Goal: Check status: Check status

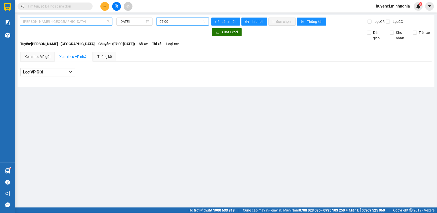
click at [58, 21] on span "[PERSON_NAME] - [GEOGRAPHIC_DATA]" at bounding box center [66, 22] width 86 height 8
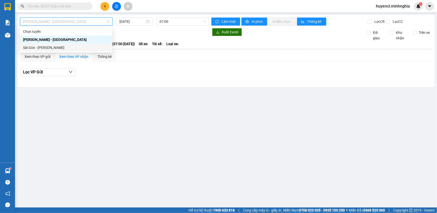
click at [67, 50] on div "Sài Gòn - [PERSON_NAME]" at bounding box center [66, 48] width 86 height 6
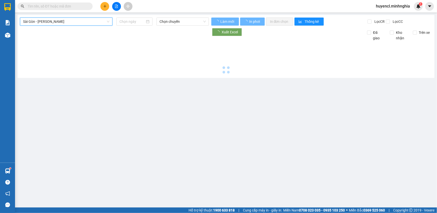
type input "[DATE]"
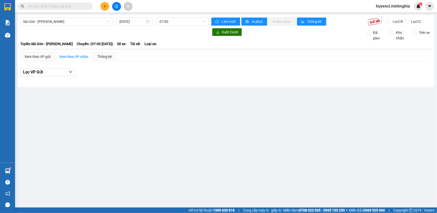
click at [191, 26] on div "[GEOGRAPHIC_DATA] - Phan Rí [DATE] 07:00 Làm mới In phơi In đơn chọn Thống kê L…" at bounding box center [226, 51] width 417 height 72
click at [191, 20] on span "07:00" at bounding box center [183, 22] width 46 height 8
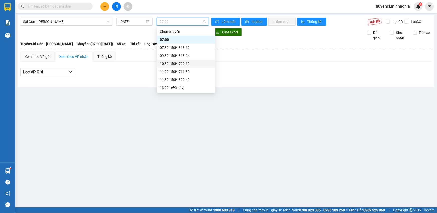
click at [197, 61] on div "10:30 - 50H-720.12" at bounding box center [186, 64] width 53 height 6
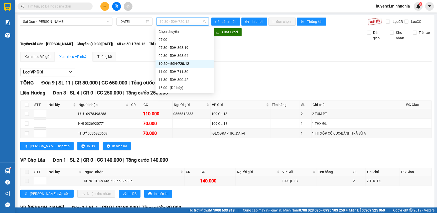
click at [187, 21] on span "10:30 - 50H-720.12" at bounding box center [183, 22] width 46 height 8
click at [193, 53] on div "09:30 - 50H-363.64" at bounding box center [185, 56] width 53 height 6
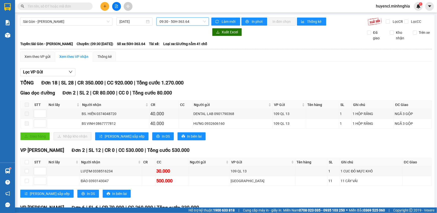
click at [188, 22] on span "09:30 - 50H-363.64" at bounding box center [183, 22] width 46 height 8
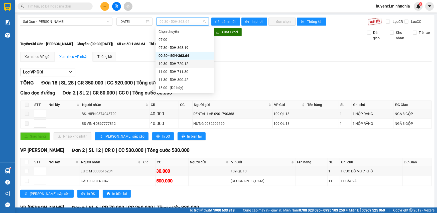
click at [190, 61] on div "10:30 - 50H-720.12" at bounding box center [185, 64] width 53 height 6
